Goal: Information Seeking & Learning: Learn about a topic

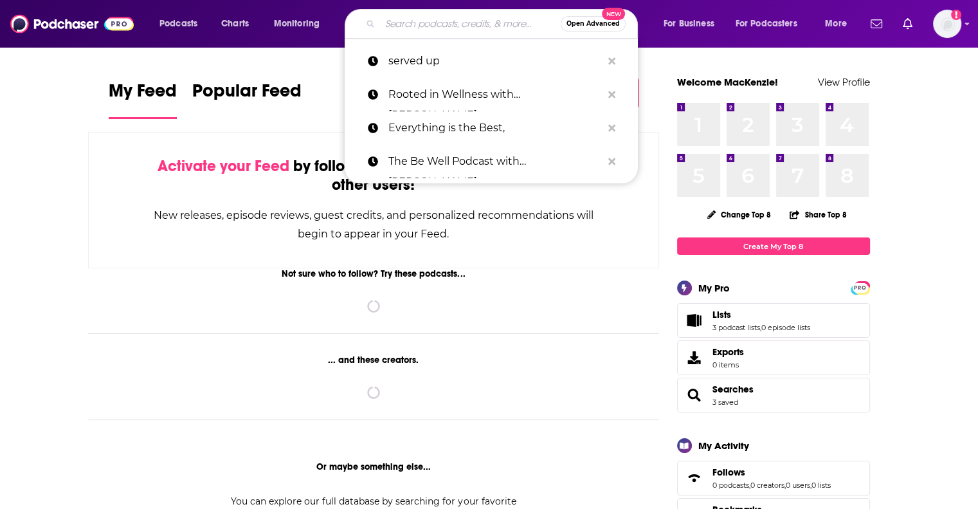
click at [435, 27] on input "Search podcasts, credits, & more..." at bounding box center [470, 24] width 181 height 21
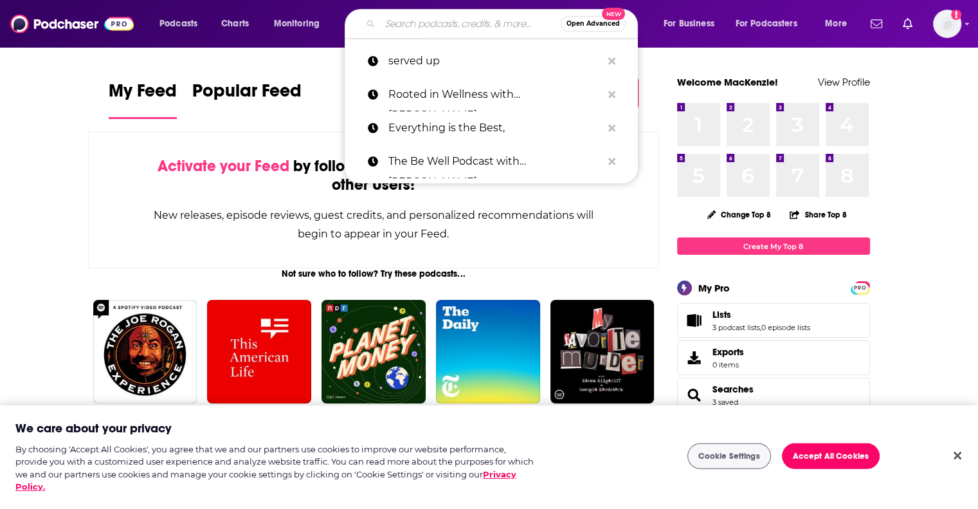
click at [435, 27] on input "Search podcasts, credits, & more..." at bounding box center [470, 24] width 181 height 21
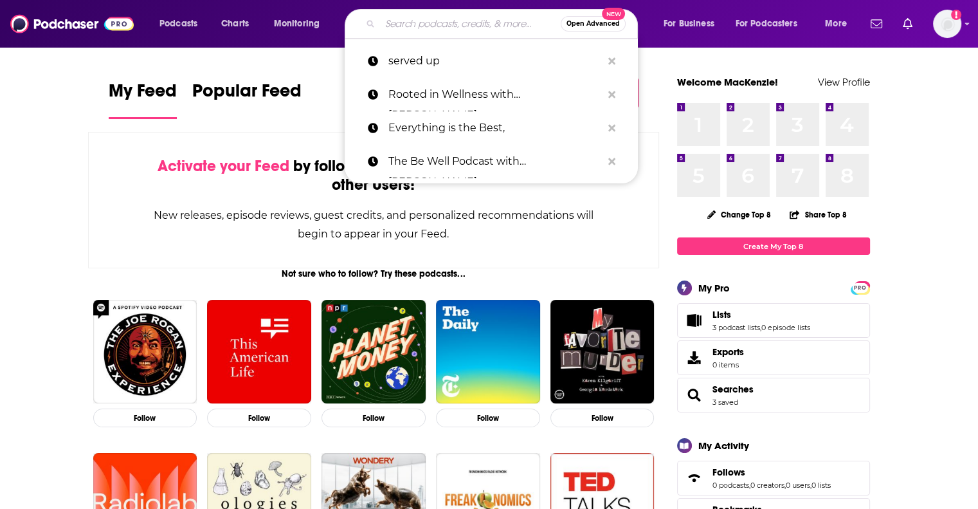
click at [421, 17] on input "Search podcasts, credits, & more..." at bounding box center [470, 24] width 181 height 21
paste input "[PERSON_NAME]"
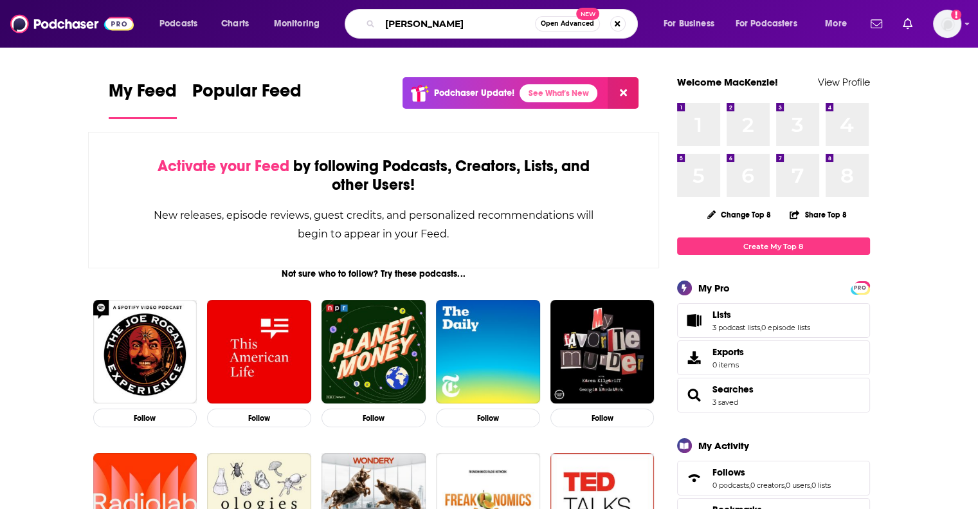
type input "[PERSON_NAME]"
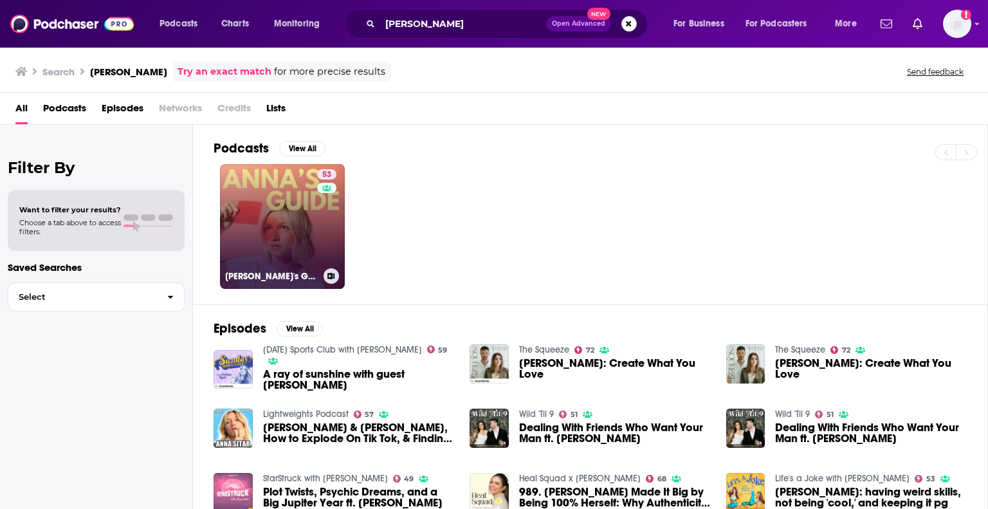
click at [304, 258] on link "53 [PERSON_NAME]'s Guide" at bounding box center [282, 226] width 125 height 125
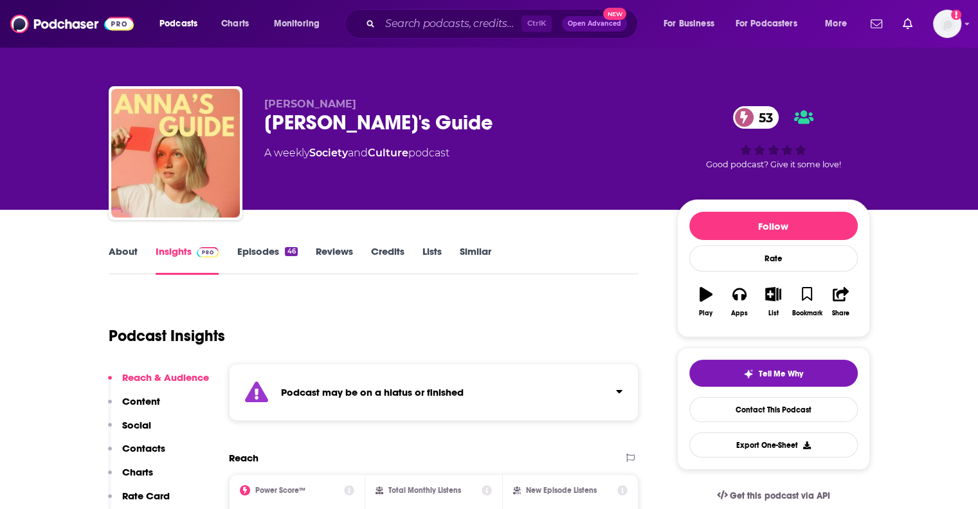
click at [455, 389] on strong "Podcast may be on a hiatus or finished" at bounding box center [372, 392] width 183 height 12
